Goal: Check status: Check status

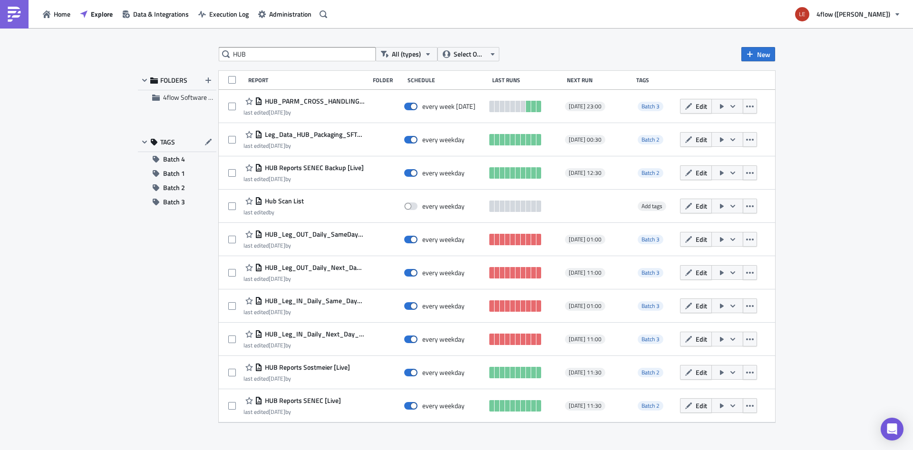
click at [258, 57] on input "HUB" at bounding box center [297, 54] width 157 height 14
type input "\"
type input "PARM"
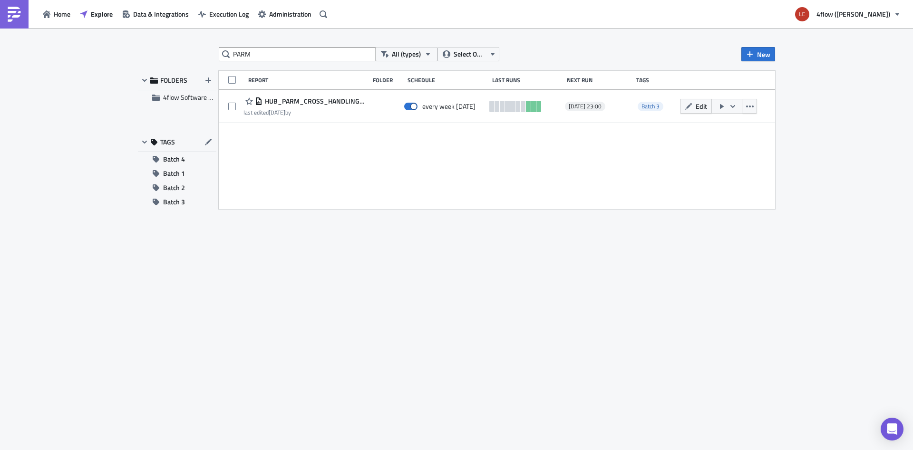
click at [83, 305] on div "PARM All (types) Select Owner New FOLDERS 4flow Software KAM TAGS Batch 4 Batch…" at bounding box center [456, 240] width 913 height 424
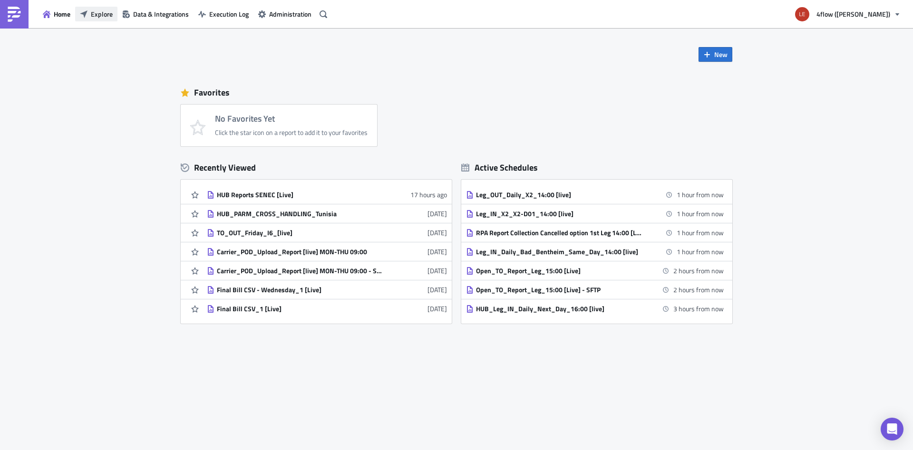
click at [101, 12] on span "Explore" at bounding box center [102, 14] width 22 height 10
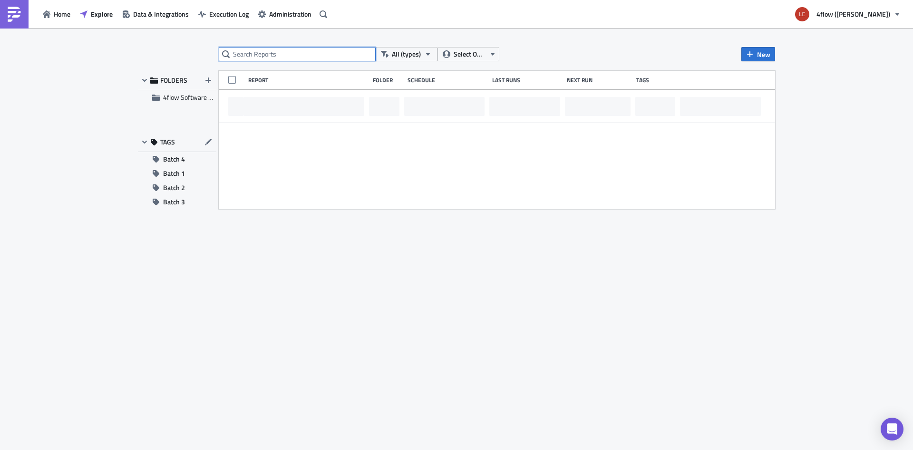
click at [256, 56] on input "text" at bounding box center [297, 54] width 157 height 14
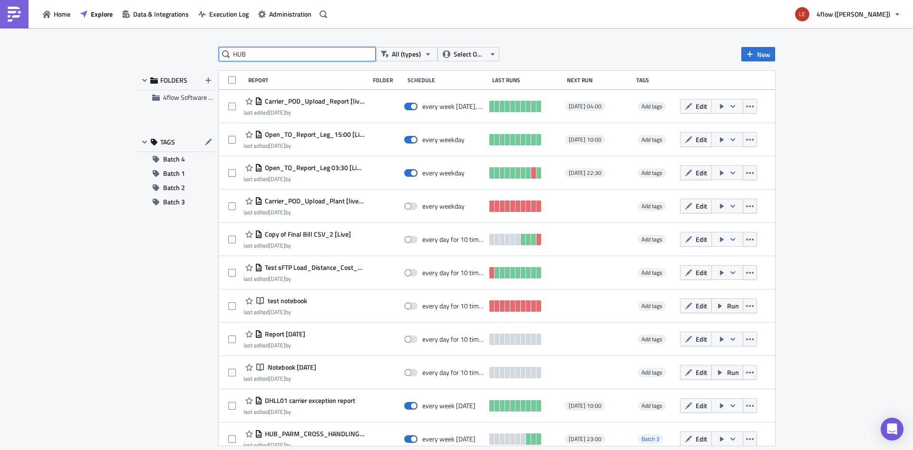
type input "HUB"
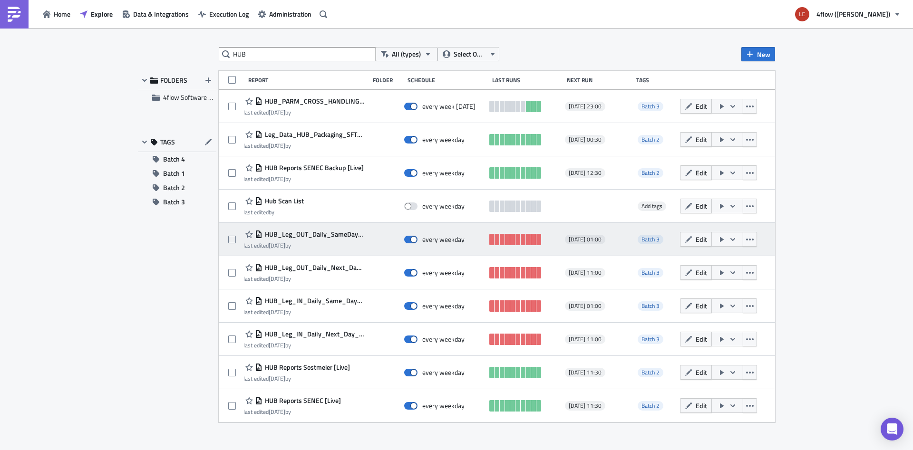
click at [326, 235] on span "HUB_Leg_OUT_Daily_SameDay_06:00 [live]" at bounding box center [313, 234] width 102 height 9
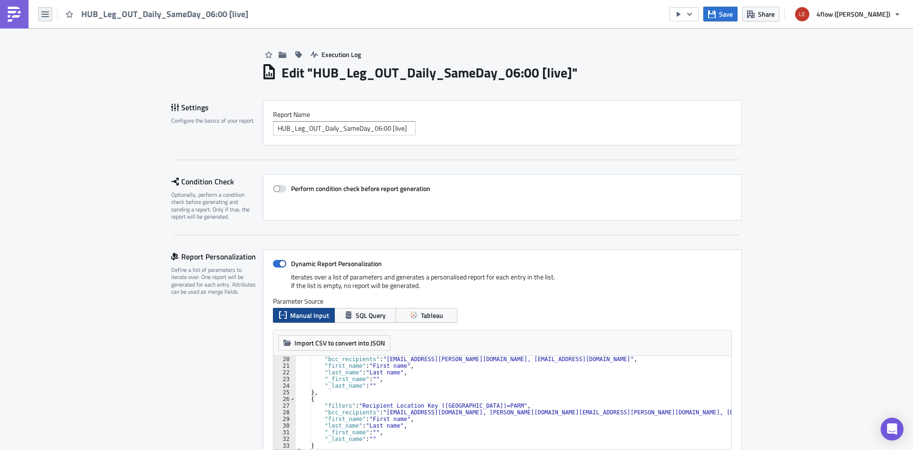
click at [49, 17] on button "button" at bounding box center [45, 14] width 14 height 14
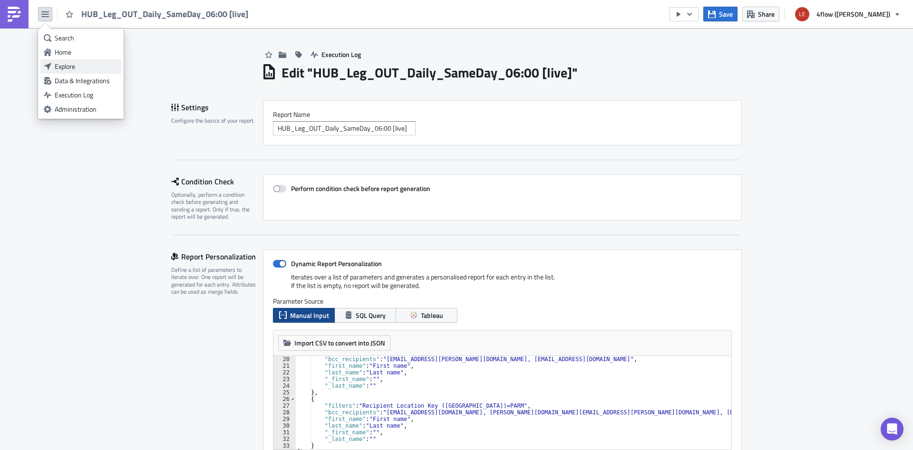
click at [73, 69] on div "Explore" at bounding box center [86, 67] width 63 height 10
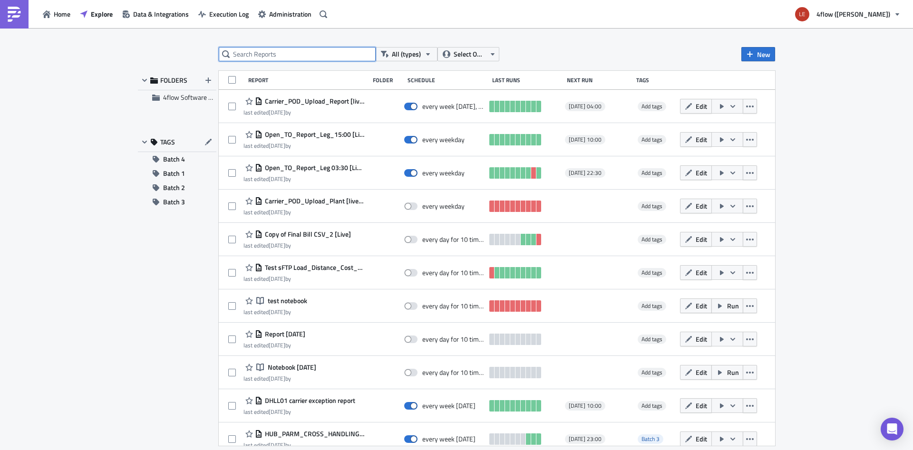
click at [312, 58] on input "text" at bounding box center [297, 54] width 157 height 14
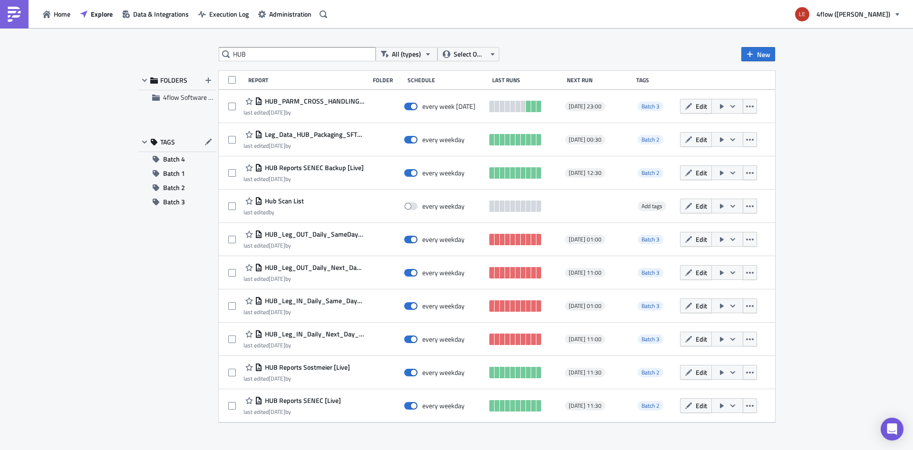
click at [108, 417] on div "HUB All (types) Select Owner New FOLDERS 4flow Software KAM TAGS Batch 4 Batch …" at bounding box center [456, 240] width 913 height 424
click at [271, 55] on input "HUB" at bounding box center [297, 54] width 157 height 14
type input "HUB_LEG"
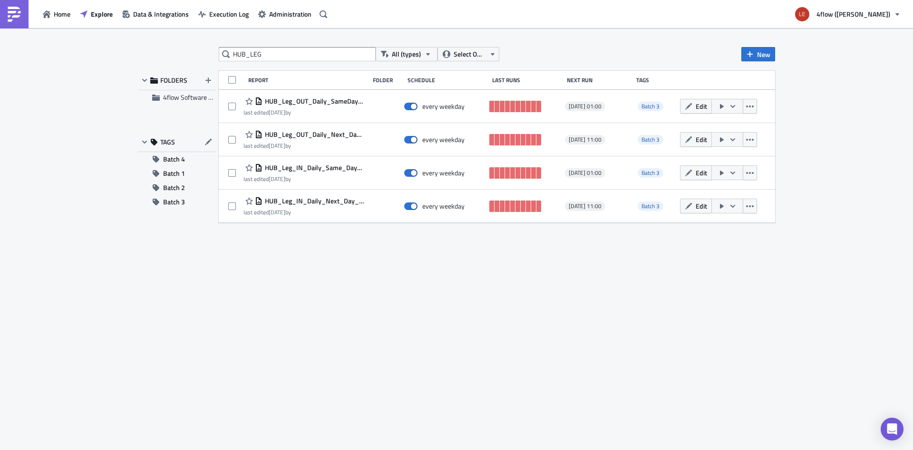
click at [440, 292] on div "HUB_LEG All (types) Select Owner New FOLDERS 4flow Software KAM TAGS Batch 4 Ba…" at bounding box center [456, 240] width 646 height 386
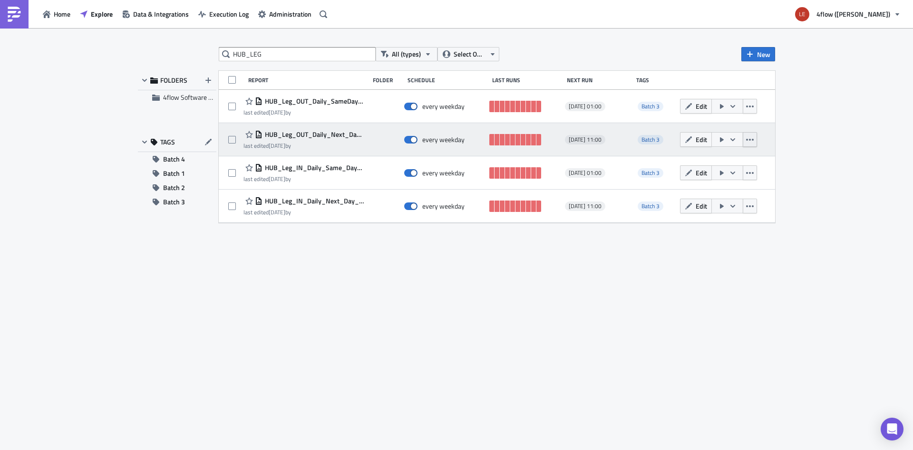
click at [754, 139] on button "button" at bounding box center [749, 139] width 14 height 15
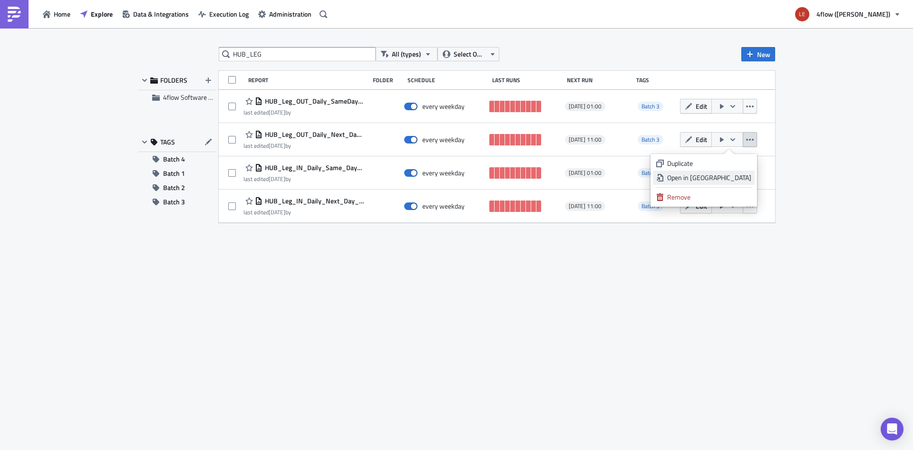
click at [706, 181] on div "Open in New Tab" at bounding box center [709, 178] width 84 height 10
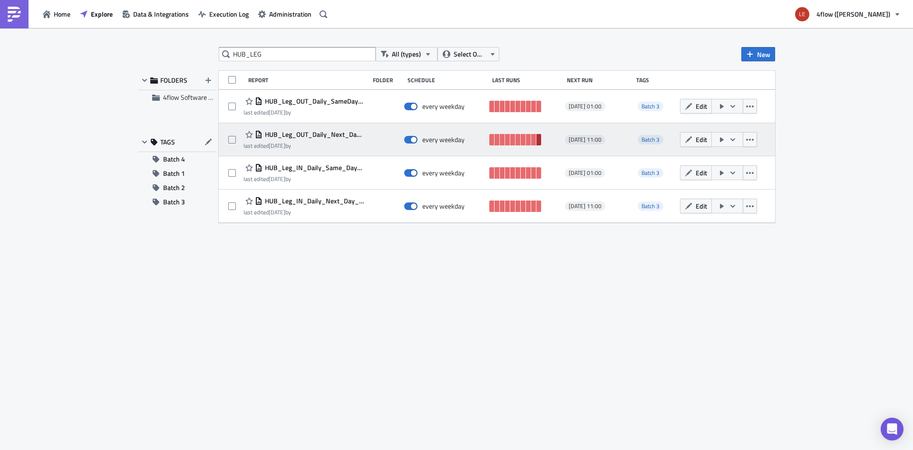
click at [540, 140] on link at bounding box center [538, 139] width 5 height 11
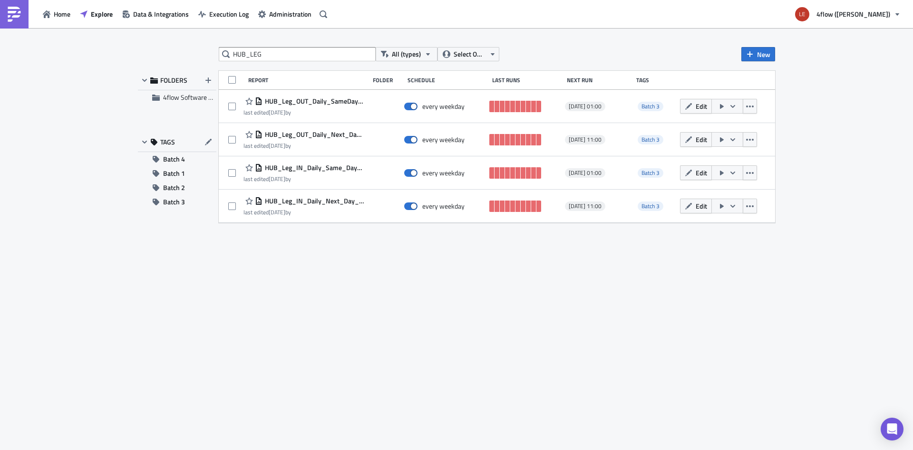
click at [469, 291] on div "HUB_LEG All (types) Select Owner New FOLDERS 4flow Software KAM TAGS Batch 4 Ba…" at bounding box center [456, 240] width 646 height 386
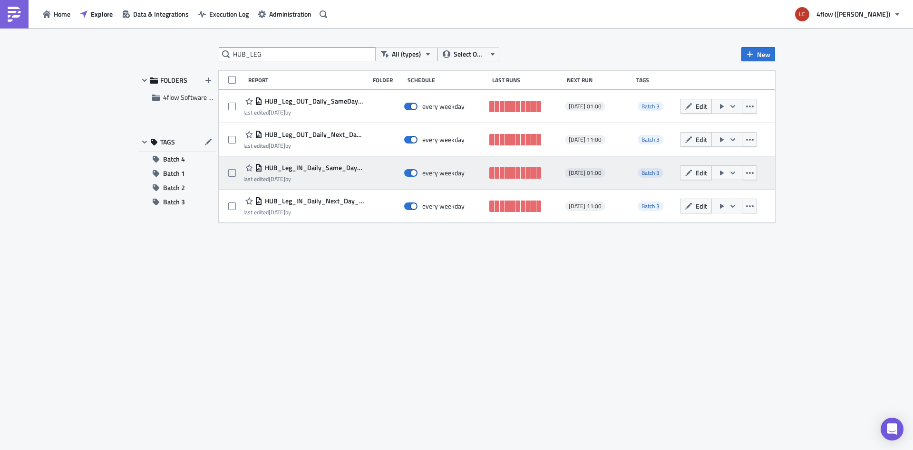
click at [305, 164] on span "HUB_Leg_IN_Daily_Same_Day_06:00 [live]" at bounding box center [313, 168] width 102 height 9
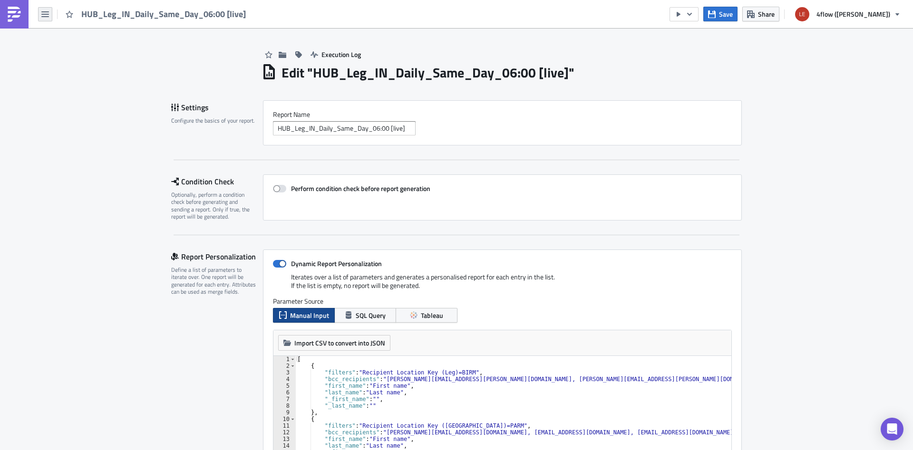
click at [47, 17] on icon "button" at bounding box center [45, 14] width 8 height 6
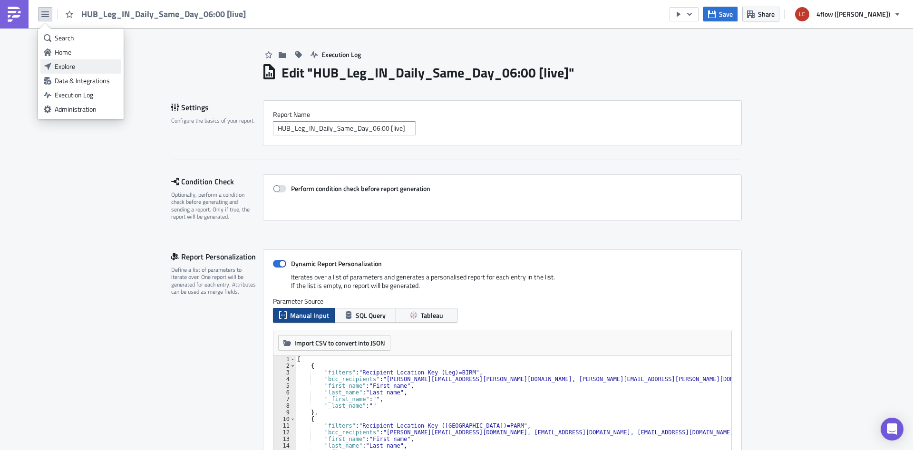
click at [85, 66] on div "Explore" at bounding box center [86, 67] width 63 height 10
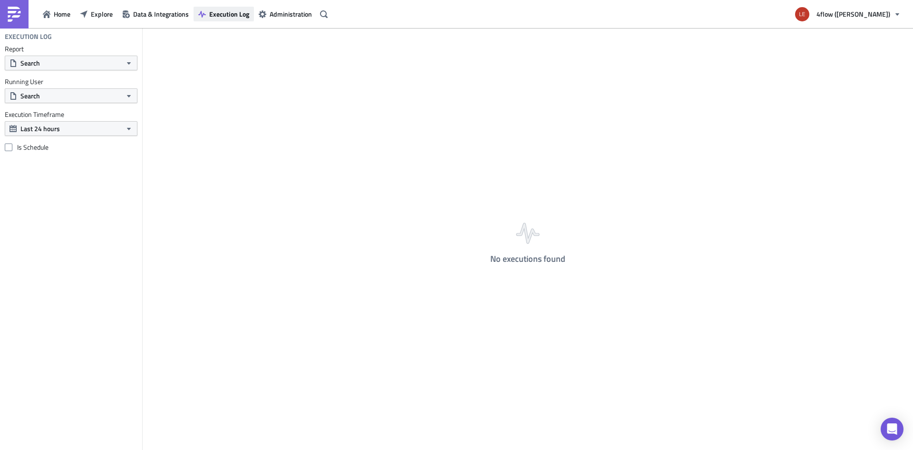
click at [215, 15] on span "Execution Log" at bounding box center [229, 14] width 40 height 10
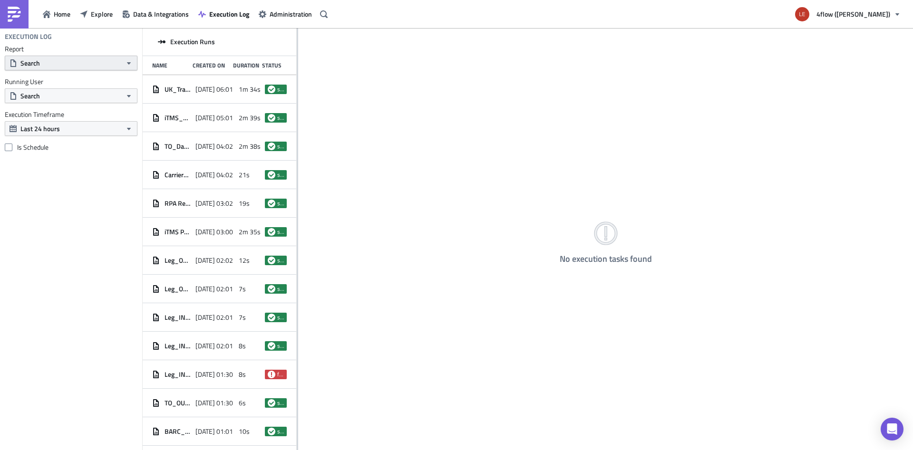
click at [67, 65] on button "Search" at bounding box center [71, 63] width 133 height 15
click at [58, 82] on input "text" at bounding box center [52, 80] width 91 height 14
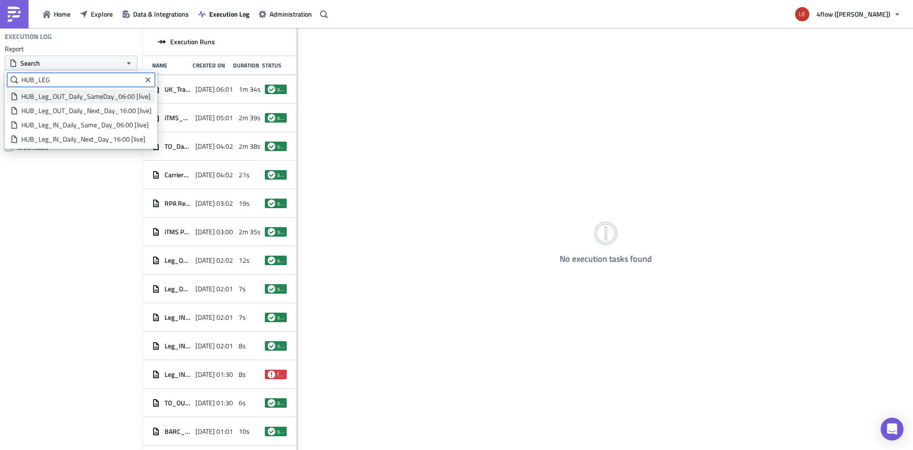
type input "HUB_LEG"
click at [90, 96] on div "HUB_Leg_OUT_Daily_SameDay_06:00 [live]" at bounding box center [86, 97] width 130 height 10
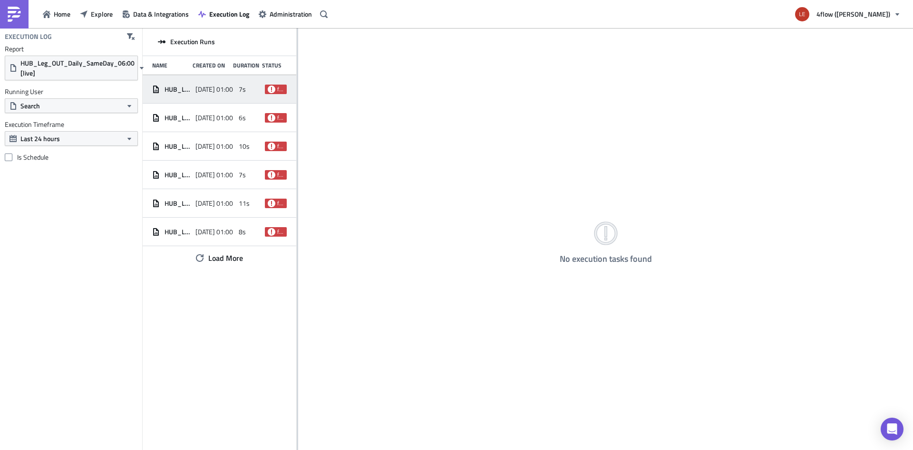
click at [172, 92] on span "HUB_Leg_OUT_Daily_SameDay_06:00 [live]" at bounding box center [177, 89] width 26 height 9
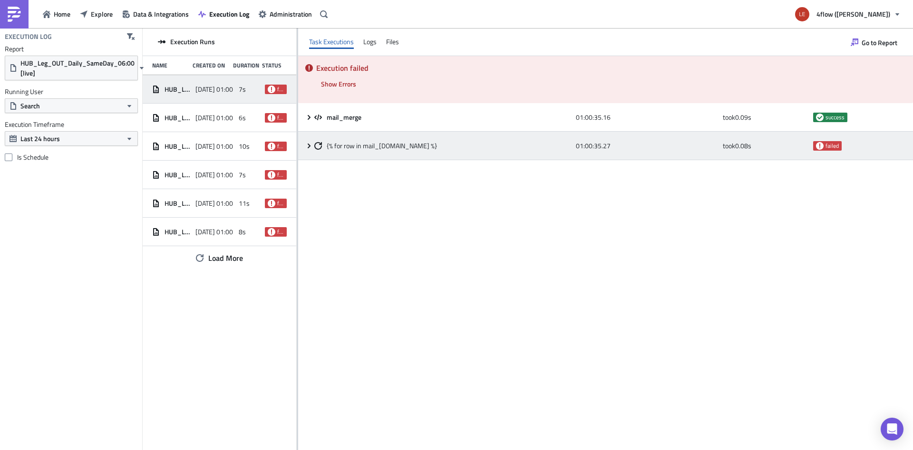
click at [311, 149] on icon at bounding box center [309, 146] width 8 height 8
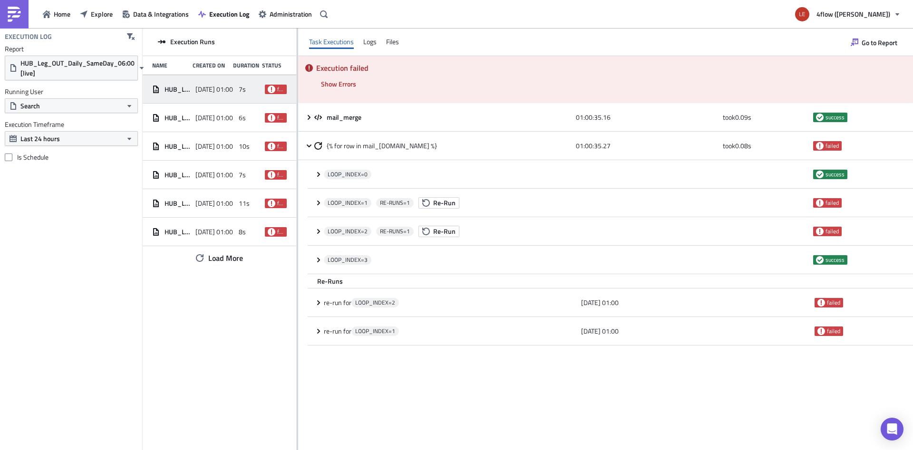
click at [404, 69] on h5 "Execution failed" at bounding box center [610, 68] width 589 height 8
click at [341, 78] on button "Show Errors" at bounding box center [338, 84] width 45 height 15
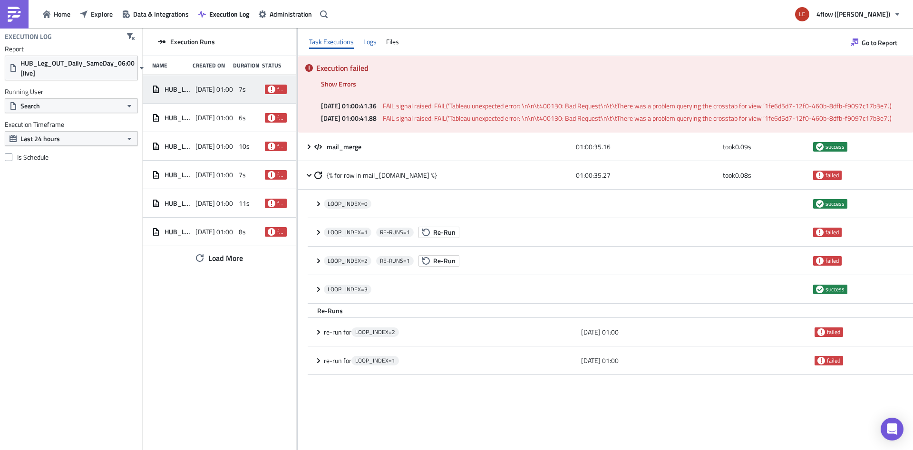
click at [374, 45] on div "Logs" at bounding box center [369, 42] width 13 height 14
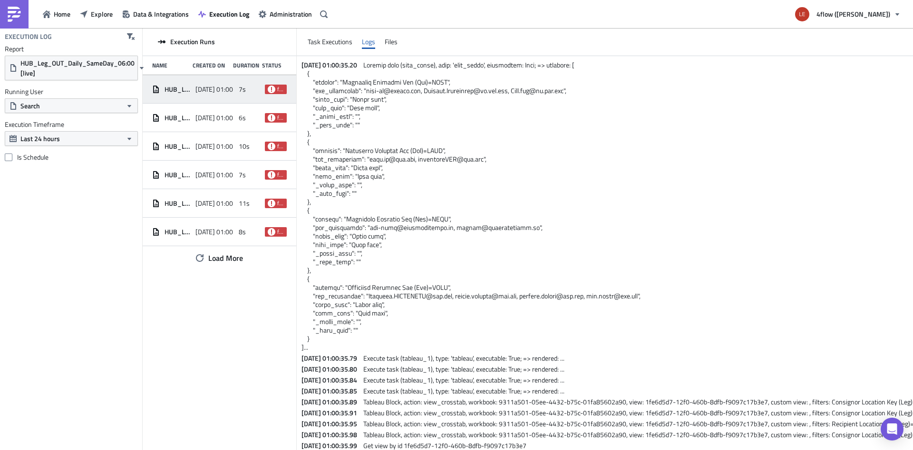
click at [328, 168] on span at bounding box center [470, 206] width 339 height 292
click at [365, 239] on span at bounding box center [470, 206] width 339 height 292
click at [411, 159] on span at bounding box center [470, 206] width 339 height 292
click at [396, 162] on span at bounding box center [470, 206] width 339 height 292
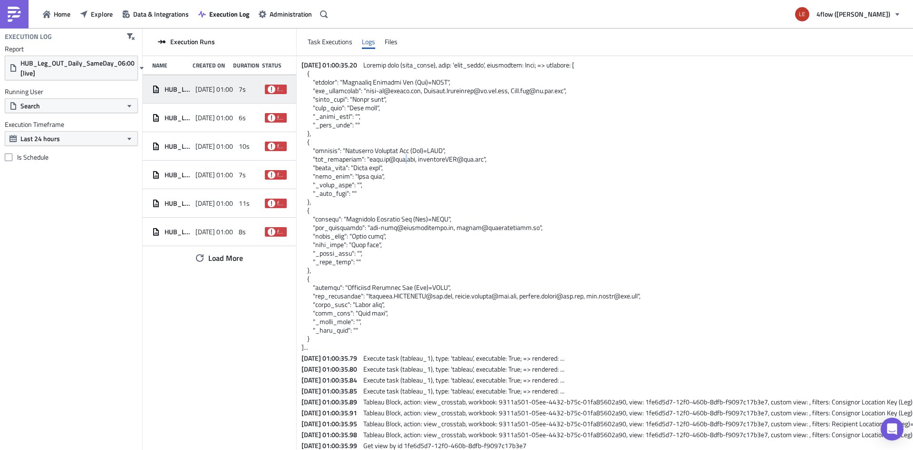
click at [396, 162] on span at bounding box center [470, 206] width 339 height 292
click at [330, 41] on div "Task Executions" at bounding box center [330, 42] width 45 height 14
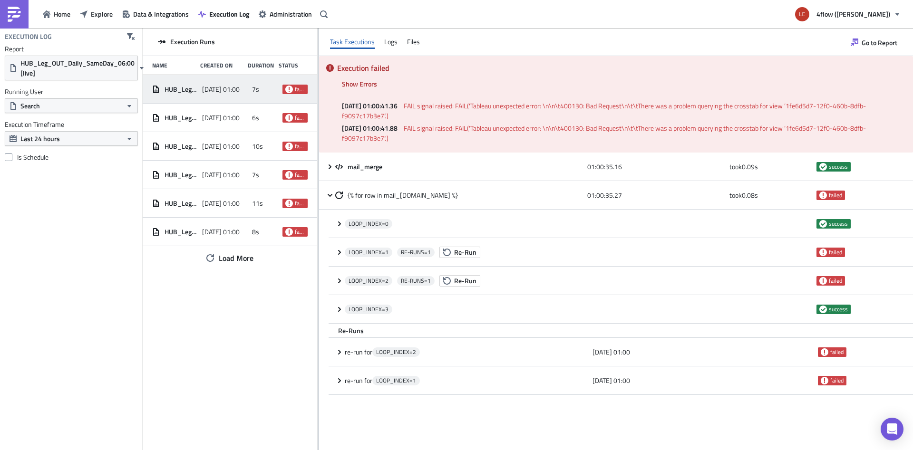
drag, startPoint x: 298, startPoint y: 322, endPoint x: 318, endPoint y: 327, distance: 20.5
click at [318, 327] on div "Execution Runs Name Created On Duration Status HUB_Leg_OUT_Daily_SameDay_06:00 …" at bounding box center [528, 240] width 770 height 424
click at [206, 113] on div "2025-09-04 01:00" at bounding box center [224, 117] width 45 height 17
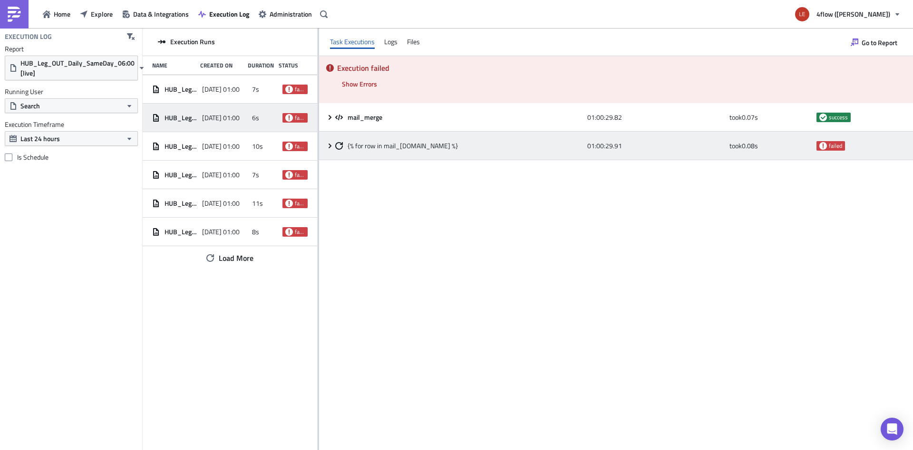
click at [368, 144] on span "{% for row in mail_merge.data %}" at bounding box center [402, 146] width 110 height 9
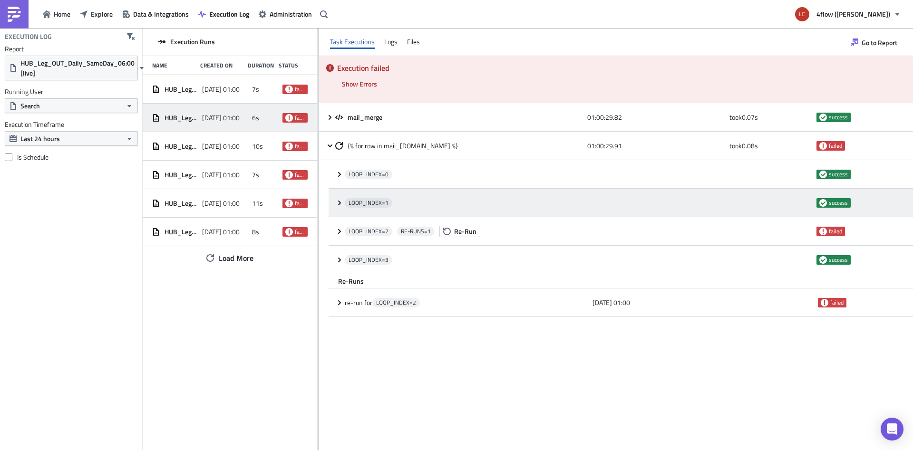
click at [332, 203] on div "LOOP_INDEX= 1 success" at bounding box center [620, 203] width 584 height 29
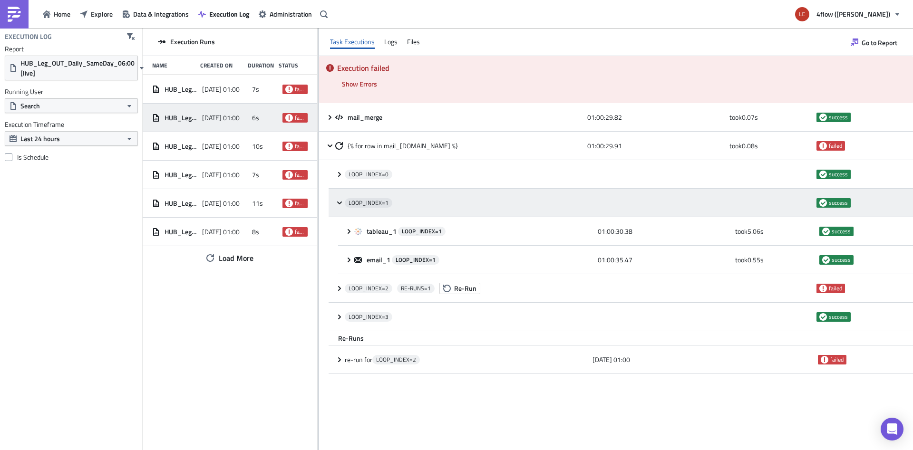
click at [342, 200] on icon at bounding box center [340, 203] width 8 height 8
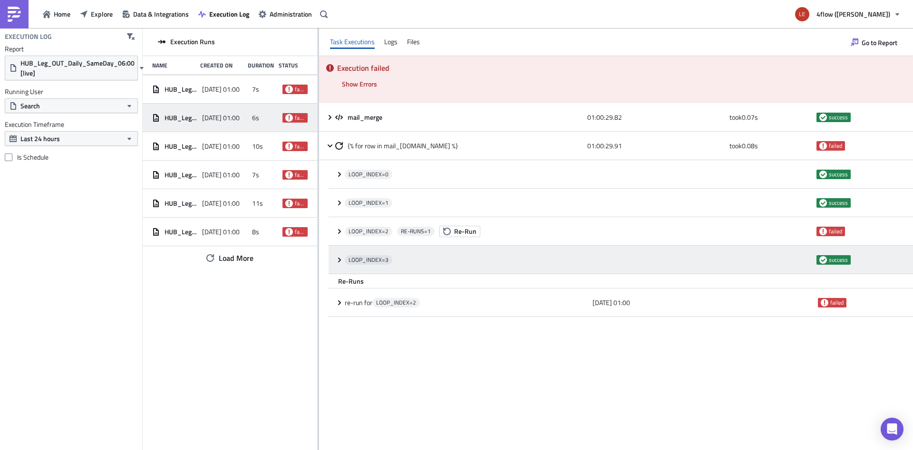
click at [345, 261] on span "LOOP_INDEX= 3" at bounding box center [369, 260] width 48 height 10
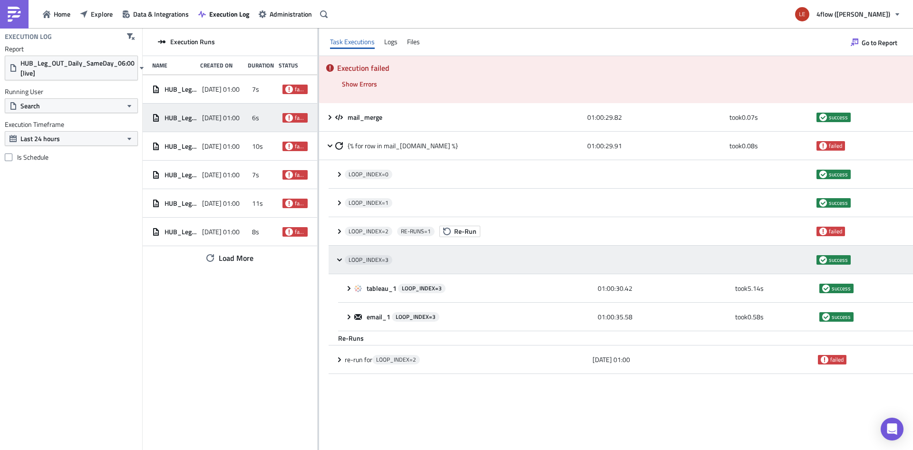
click at [337, 263] on icon at bounding box center [340, 260] width 8 height 8
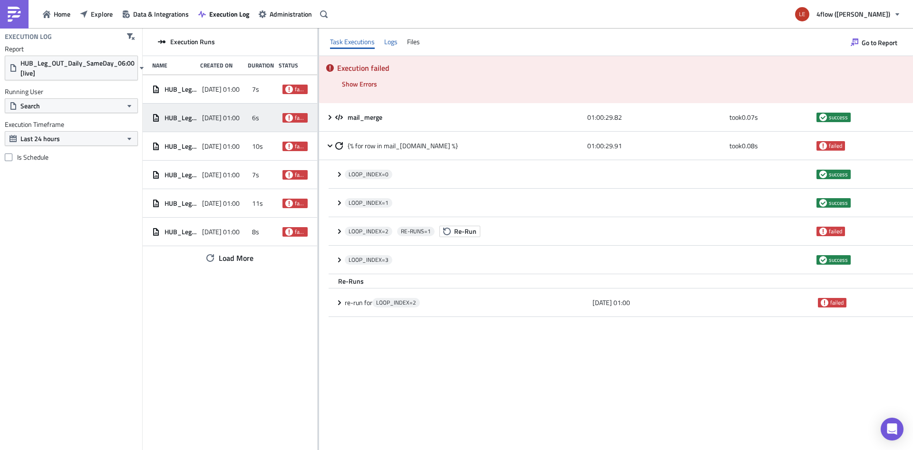
click at [390, 47] on div "Logs" at bounding box center [390, 42] width 13 height 14
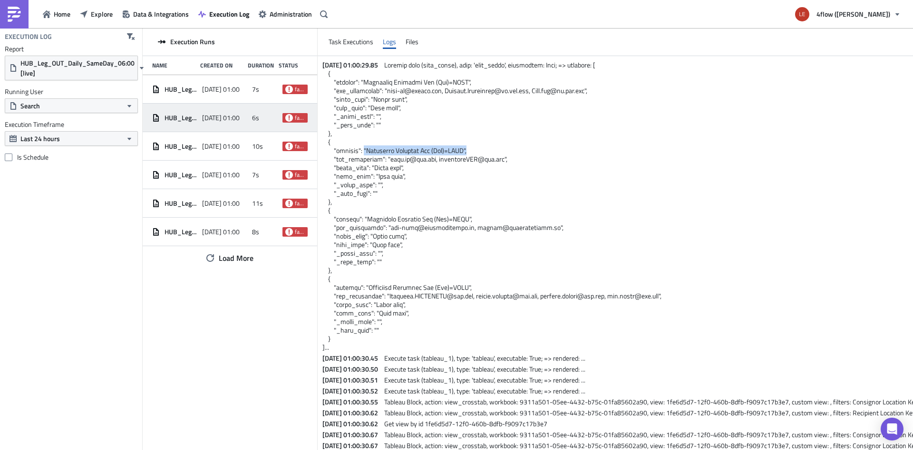
drag, startPoint x: 358, startPoint y: 151, endPoint x: 480, endPoint y: 154, distance: 121.7
click at [480, 154] on span at bounding box center [491, 206] width 339 height 292
drag, startPoint x: 372, startPoint y: 286, endPoint x: 517, endPoint y: 303, distance: 146.0
click at [489, 299] on span at bounding box center [491, 206] width 339 height 292
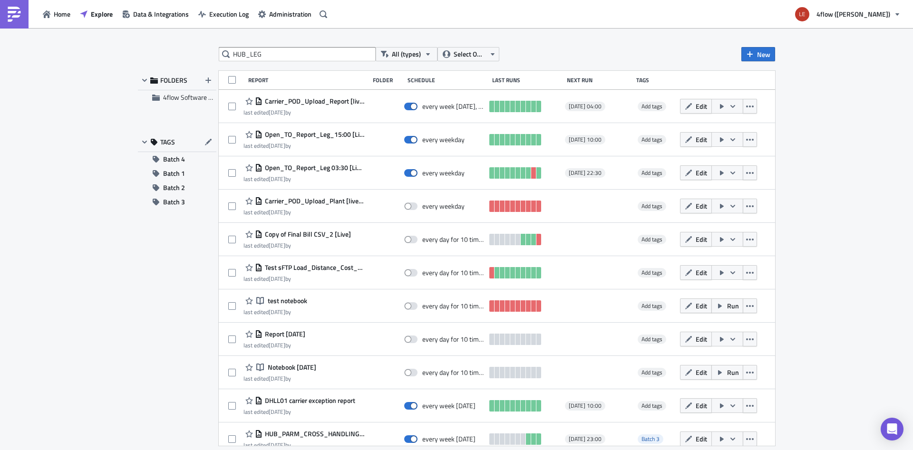
type input "HUB_LEG"
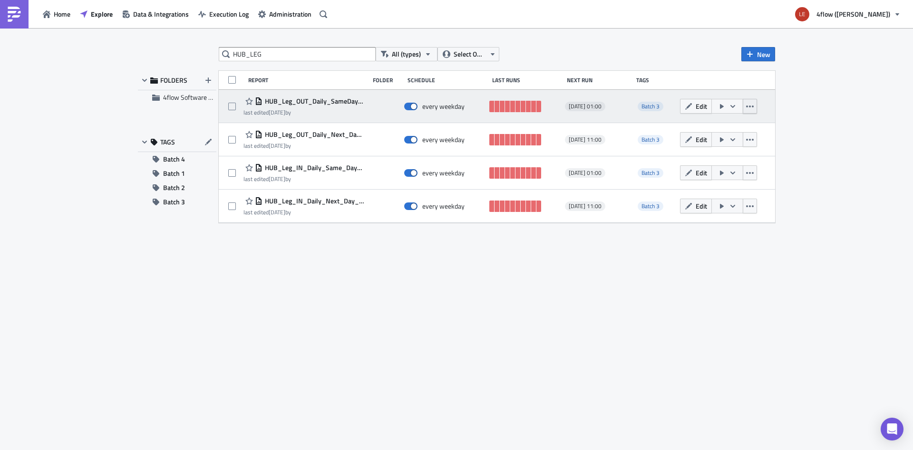
click at [754, 105] on button "button" at bounding box center [749, 106] width 14 height 15
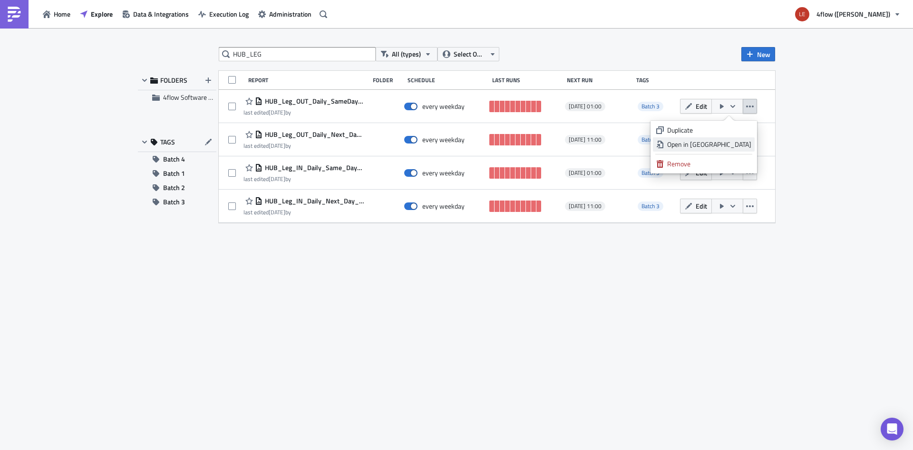
click at [706, 145] on div "Open in New Tab" at bounding box center [709, 145] width 84 height 10
